Goal: Transaction & Acquisition: Register for event/course

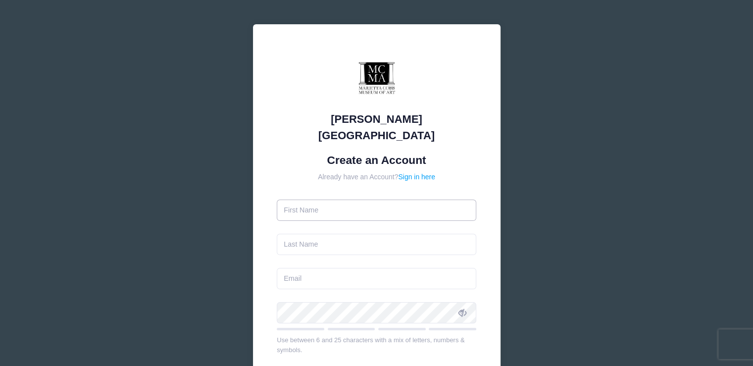
click at [321, 200] on input "text" at bounding box center [377, 210] width 200 height 21
type input "[PERSON_NAME]"
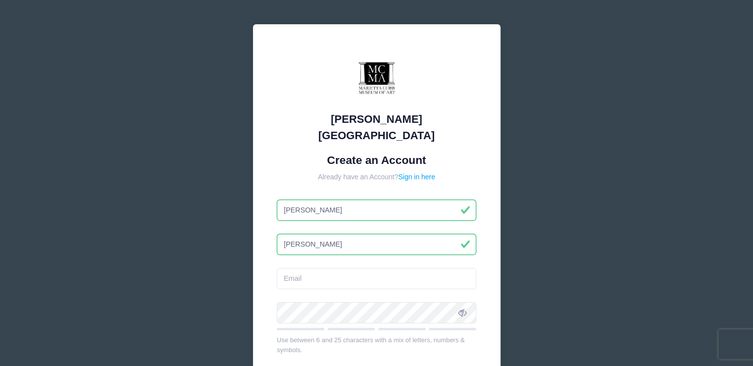
type input "[PERSON_NAME]"
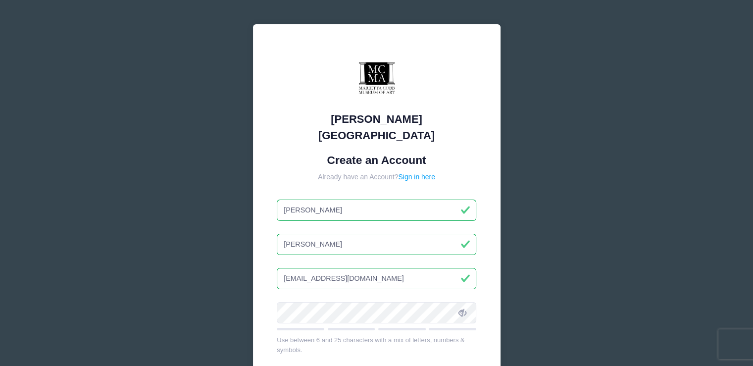
type input "[EMAIL_ADDRESS][DOMAIN_NAME]"
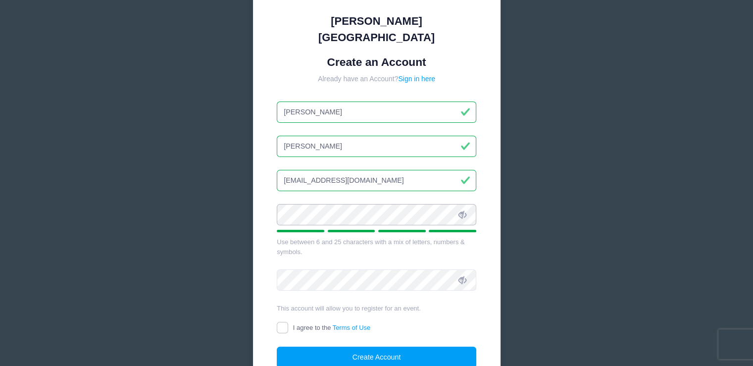
scroll to position [99, 0]
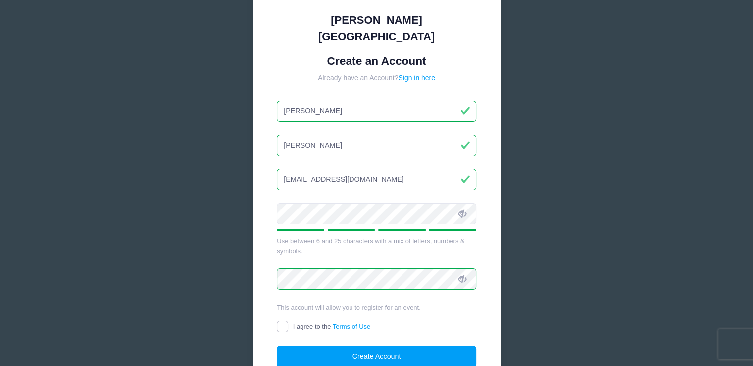
click at [286, 321] on input "I agree to the Terms of Use" at bounding box center [282, 326] width 11 height 11
checkbox input "true"
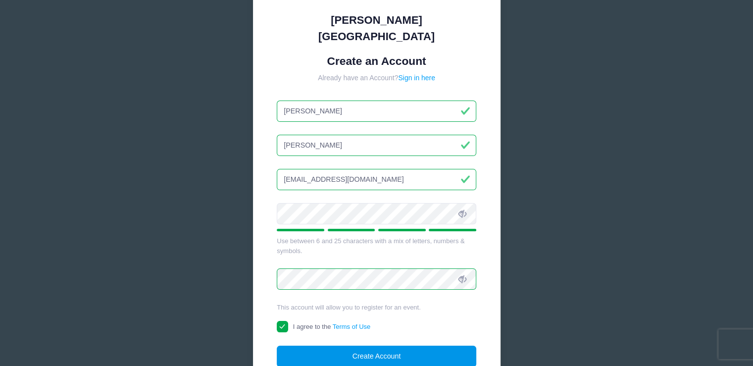
click at [367, 346] on button "Create Account" at bounding box center [377, 356] width 200 height 21
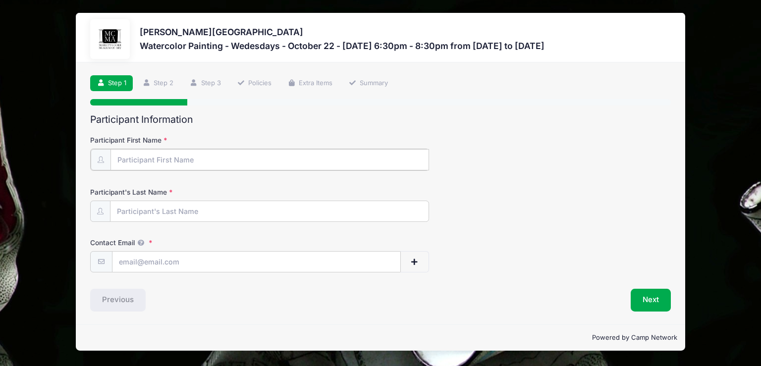
click at [167, 165] on input "Participant First Name" at bounding box center [269, 159] width 318 height 21
type input "[PERSON_NAME]"
click at [165, 213] on input "Participant's Last Name" at bounding box center [269, 210] width 318 height 21
type input "[PERSON_NAME]"
click at [156, 262] on input "Contact Email" at bounding box center [256, 261] width 288 height 21
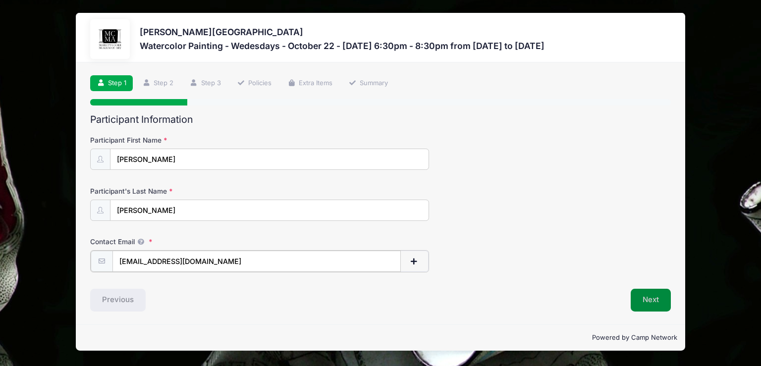
type input "[EMAIL_ADDRESS][DOMAIN_NAME]"
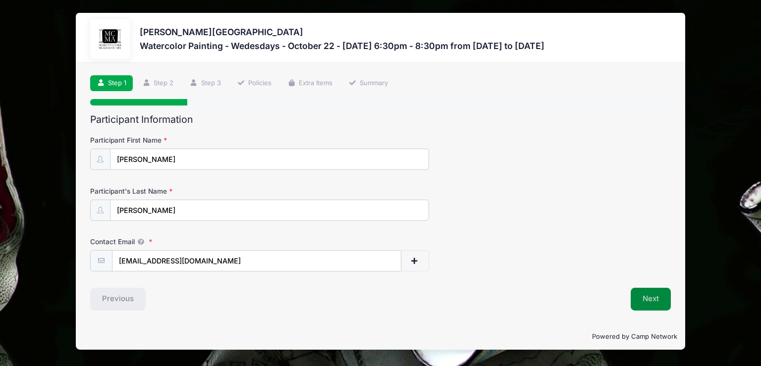
click at [662, 305] on button "Next" at bounding box center [650, 299] width 40 height 23
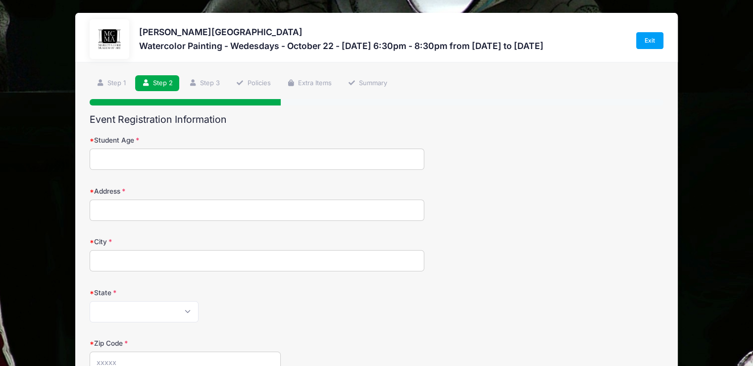
click at [267, 161] on input "Student Age" at bounding box center [257, 159] width 335 height 21
type input "59"
click at [253, 209] on input "Address" at bounding box center [257, 210] width 335 height 21
type input "210 Azalea Dr"
type input "Roswell"
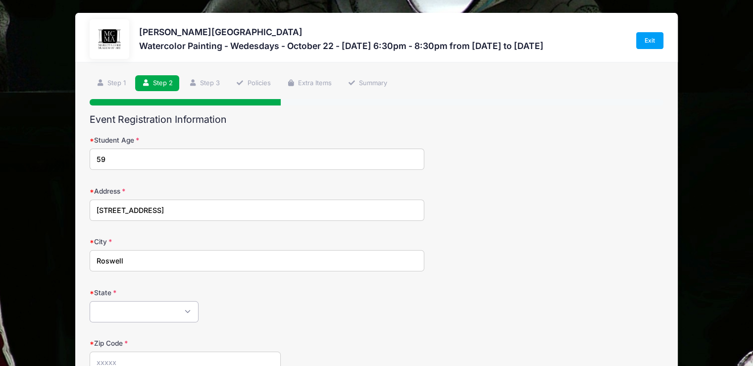
select select "GA"
type input "30075"
type input "(404) 922-1363"
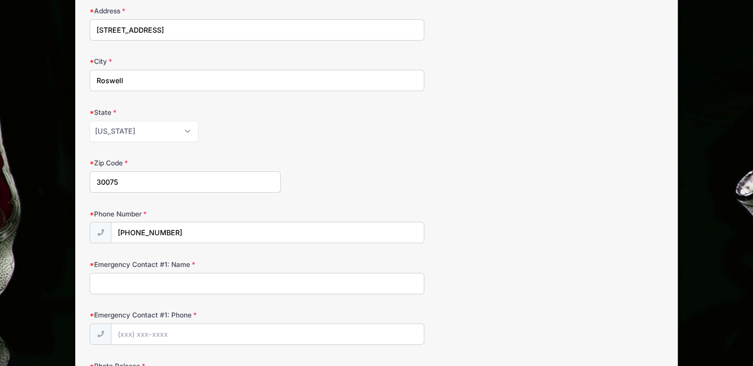
scroll to position [198, 0]
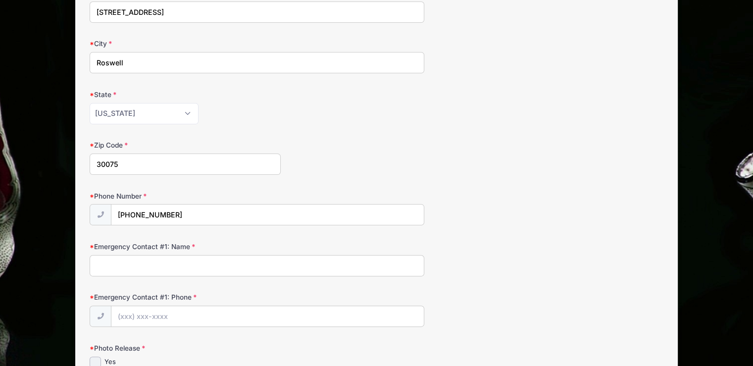
click at [296, 271] on input "Emergency Contact #1: Name" at bounding box center [257, 265] width 335 height 21
type input "Brad Simmons"
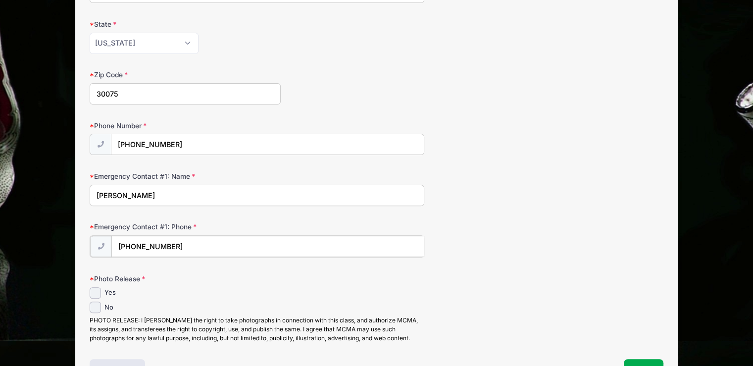
scroll to position [334, 0]
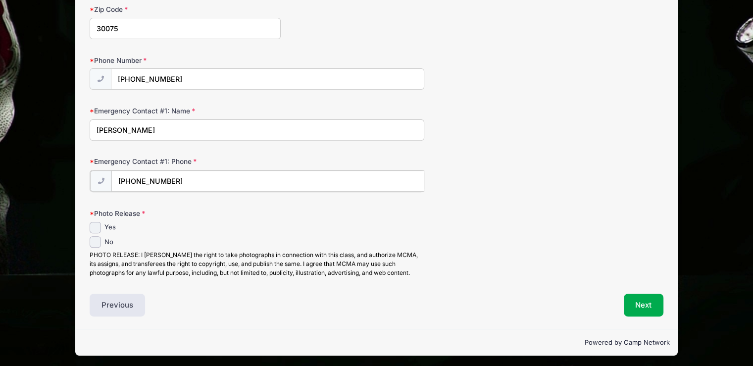
type input "(770) 289-9700"
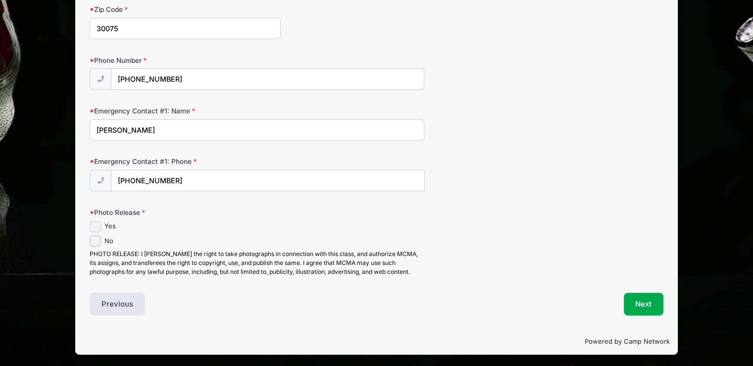
scroll to position [333, 0]
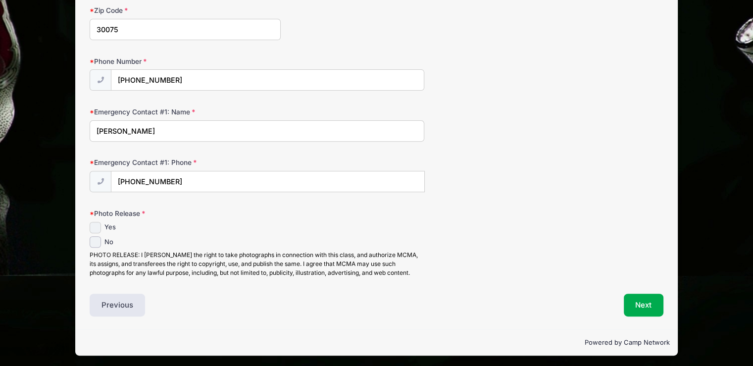
click at [98, 224] on input "Yes" at bounding box center [95, 227] width 11 height 11
checkbox input "true"
click at [649, 304] on button "Next" at bounding box center [644, 305] width 40 height 23
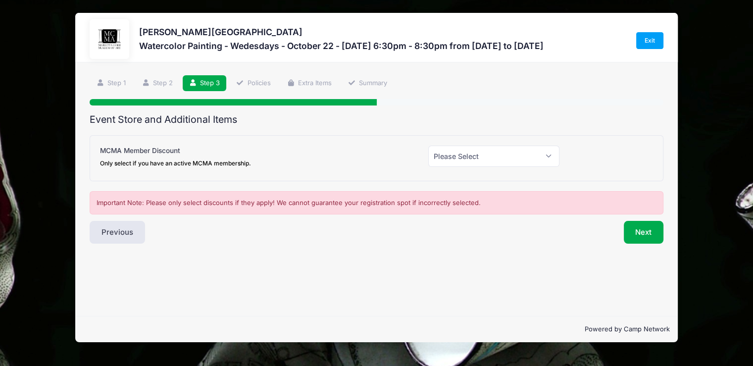
scroll to position [0, 0]
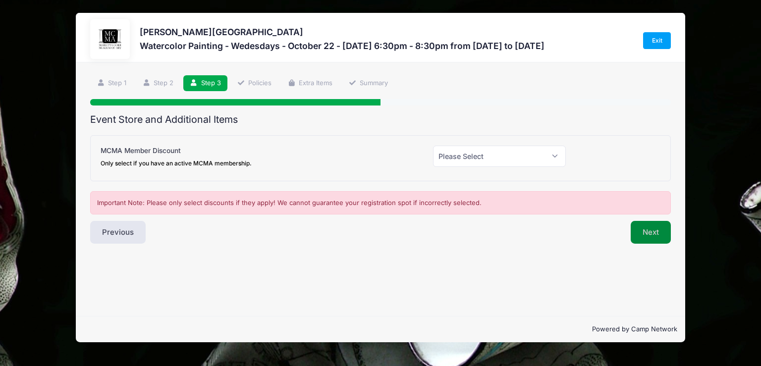
click at [661, 230] on button "Next" at bounding box center [650, 232] width 40 height 23
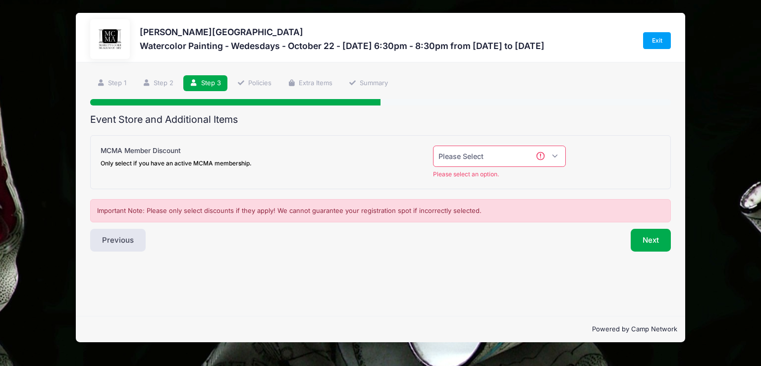
click at [556, 155] on select "Please Select Yes (-$20.00) No" at bounding box center [499, 156] width 133 height 21
select select "0"
click at [433, 146] on select "Please Select Yes (-$20.00) No" at bounding box center [499, 156] width 133 height 21
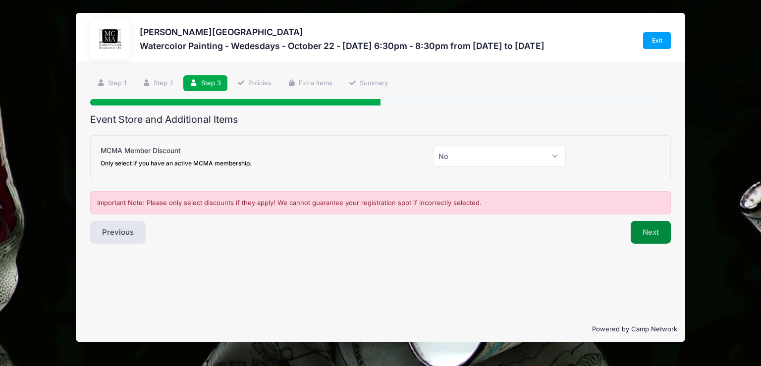
click at [646, 232] on button "Next" at bounding box center [650, 232] width 40 height 23
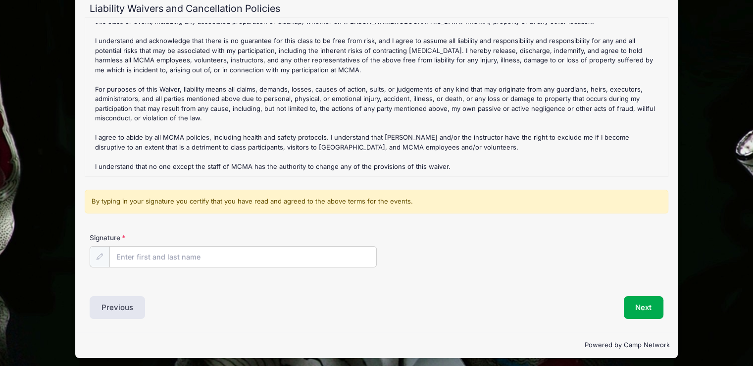
scroll to position [115, 0]
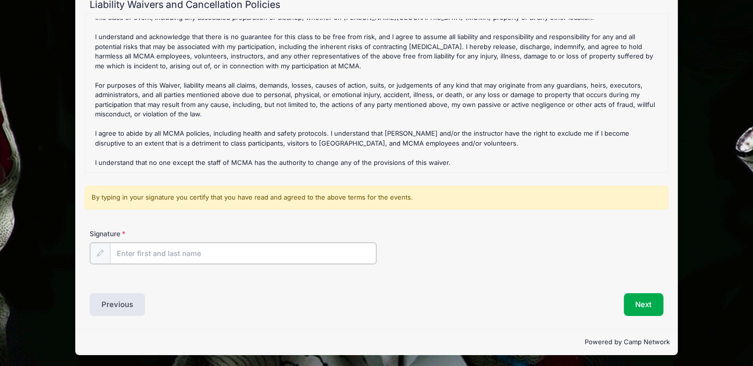
click at [179, 258] on input "Signature" at bounding box center [243, 253] width 266 height 21
type input "Stephanie Simmons"
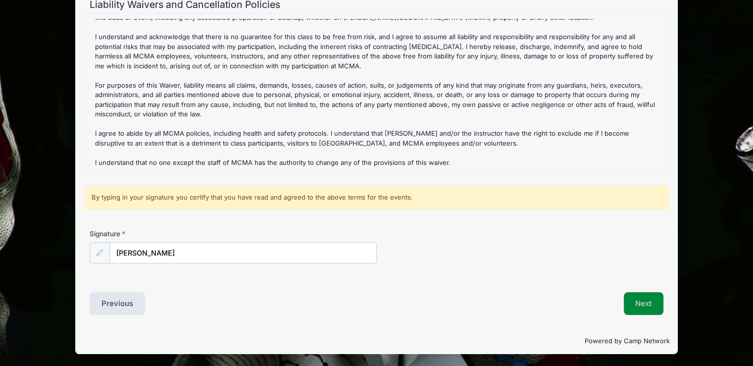
click at [641, 307] on button "Next" at bounding box center [644, 303] width 40 height 23
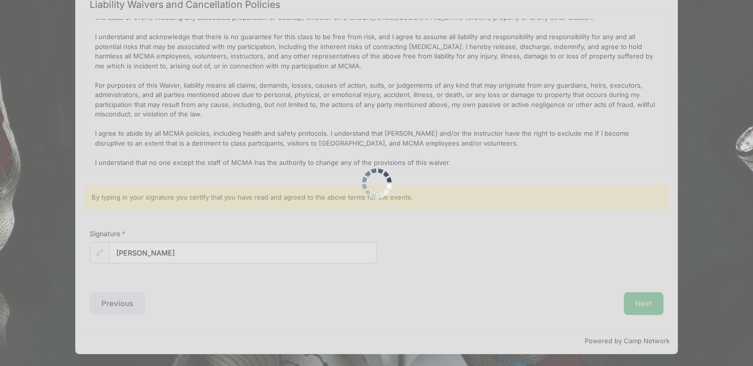
scroll to position [0, 0]
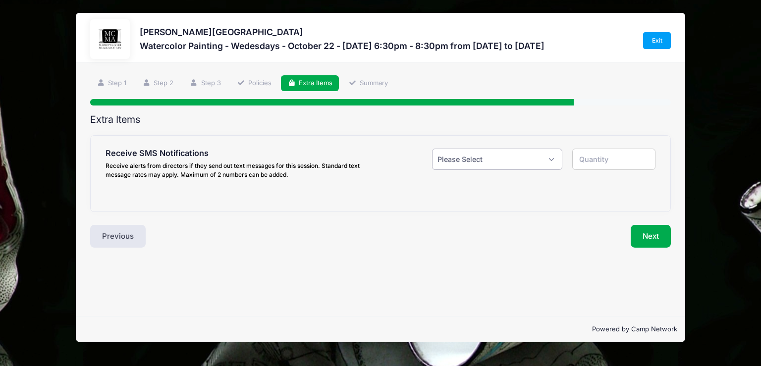
click at [551, 157] on select "Please Select Yes ($0.00) No" at bounding box center [497, 159] width 130 height 21
select select "1"
click at [432, 149] on select "Please Select Yes ($0.00) No" at bounding box center [497, 159] width 130 height 21
type input "1"
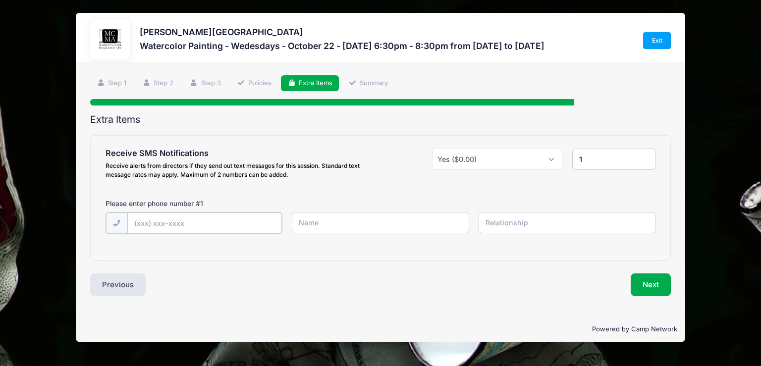
click at [233, 224] on input "text" at bounding box center [204, 222] width 154 height 21
type input "(404) 922-1363"
click at [640, 287] on button "Next" at bounding box center [650, 283] width 40 height 23
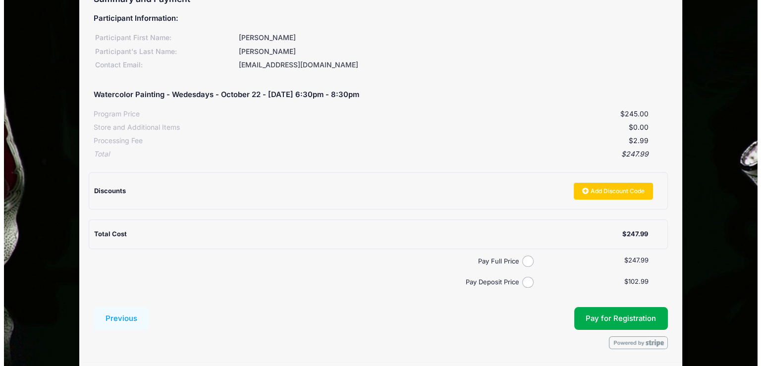
scroll to position [149, 0]
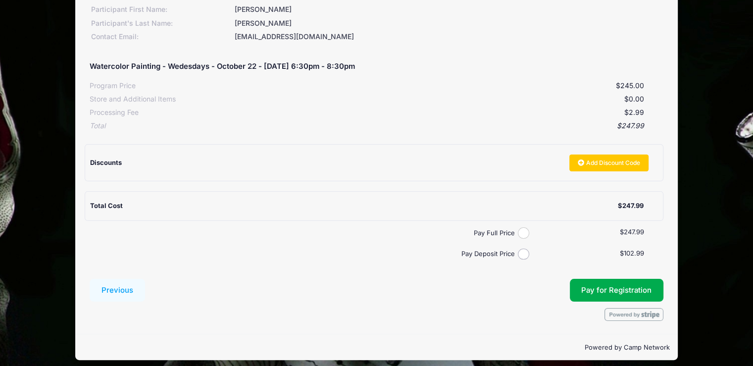
click at [526, 229] on input "Pay Full Price" at bounding box center [523, 232] width 11 height 11
radio input "true"
click at [609, 289] on button "Pay for Registration" at bounding box center [617, 290] width 94 height 23
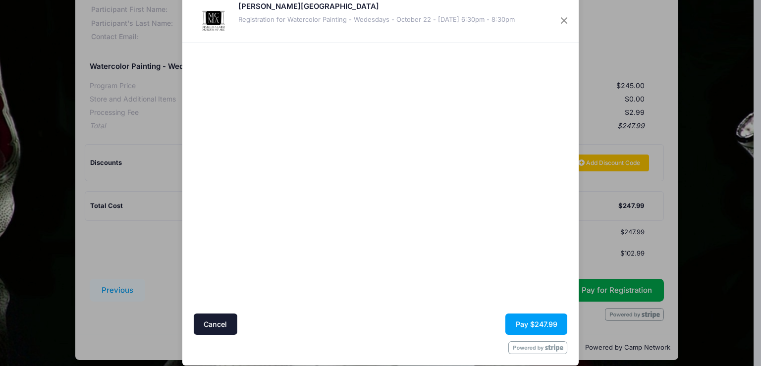
scroll to position [32, 0]
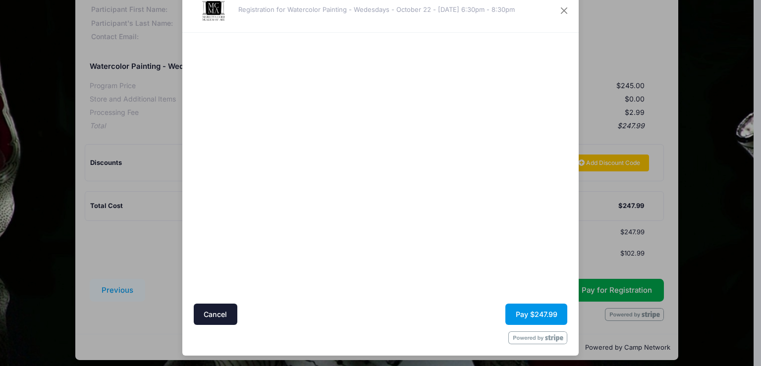
click at [523, 317] on button "Pay $247.99" at bounding box center [536, 314] width 62 height 21
click at [526, 317] on button "Pay $247.99" at bounding box center [536, 314] width 62 height 21
